Goal: Find specific page/section: Find specific page/section

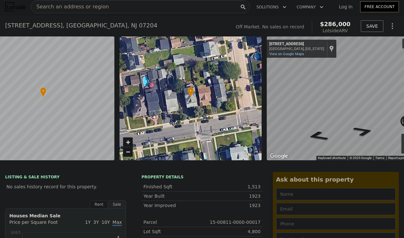
scroll to position [0, 46]
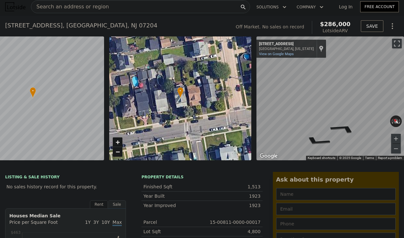
click at [242, 115] on div "• + − • + − ← Move left → Move right ↑ Move up ↓ Move down + Zoom in - Zoom out…" at bounding box center [202, 98] width 404 height 124
click at [231, 112] on div "• + − • + − ← Move left → Move right ↑ Move up ↓ Move down + Zoom in - Zoom out…" at bounding box center [202, 98] width 404 height 124
click at [235, 93] on div "• + − • + − ← Move left → Move right ↑ Move up ↓ Move down + Zoom in - Zoom out…" at bounding box center [202, 98] width 404 height 124
click at [221, 93] on div "• + − • + − ← Move left → Move right ↑ Move up ↓ Move down + Zoom in - Zoom out…" at bounding box center [202, 98] width 404 height 124
click at [234, 99] on div "• + − • + − ← Move left → Move right ↑ Move up ↓ Move down + Zoom in - Zoom out…" at bounding box center [202, 98] width 404 height 124
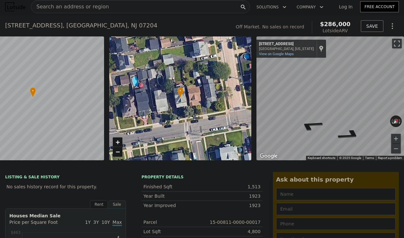
click at [241, 90] on div "• + − • + − ← Move left → Move right ↑ Move up ↓ Move down + Zoom in - Zoom out…" at bounding box center [202, 98] width 404 height 124
click at [403, 88] on html "Search an address or region Solutions Company Open main menu Log In Free Accoun…" at bounding box center [202, 119] width 404 height 238
click at [403, 97] on div "Search an address or region Solutions Company Open main menu Log In Free Accoun…" at bounding box center [202, 119] width 404 height 238
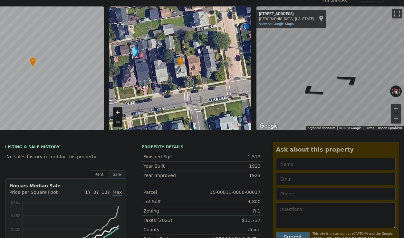
scroll to position [2, 0]
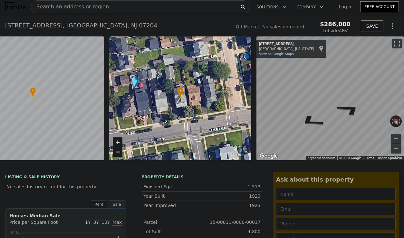
click at [156, 6] on div "Search an address or region" at bounding box center [140, 6] width 219 height 13
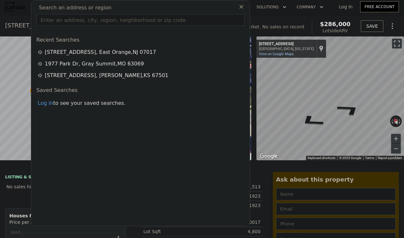
click at [149, 19] on input "text" at bounding box center [140, 20] width 208 height 12
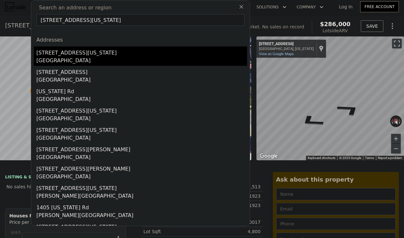
type input "[STREET_ADDRESS][US_STATE]"
click at [98, 51] on div "[STREET_ADDRESS][US_STATE]" at bounding box center [141, 51] width 211 height 10
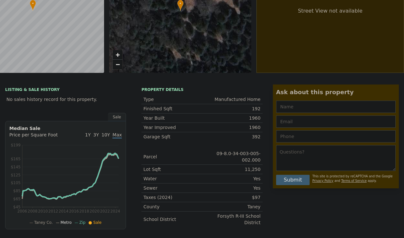
scroll to position [2, 0]
